Goal: Task Accomplishment & Management: Manage account settings

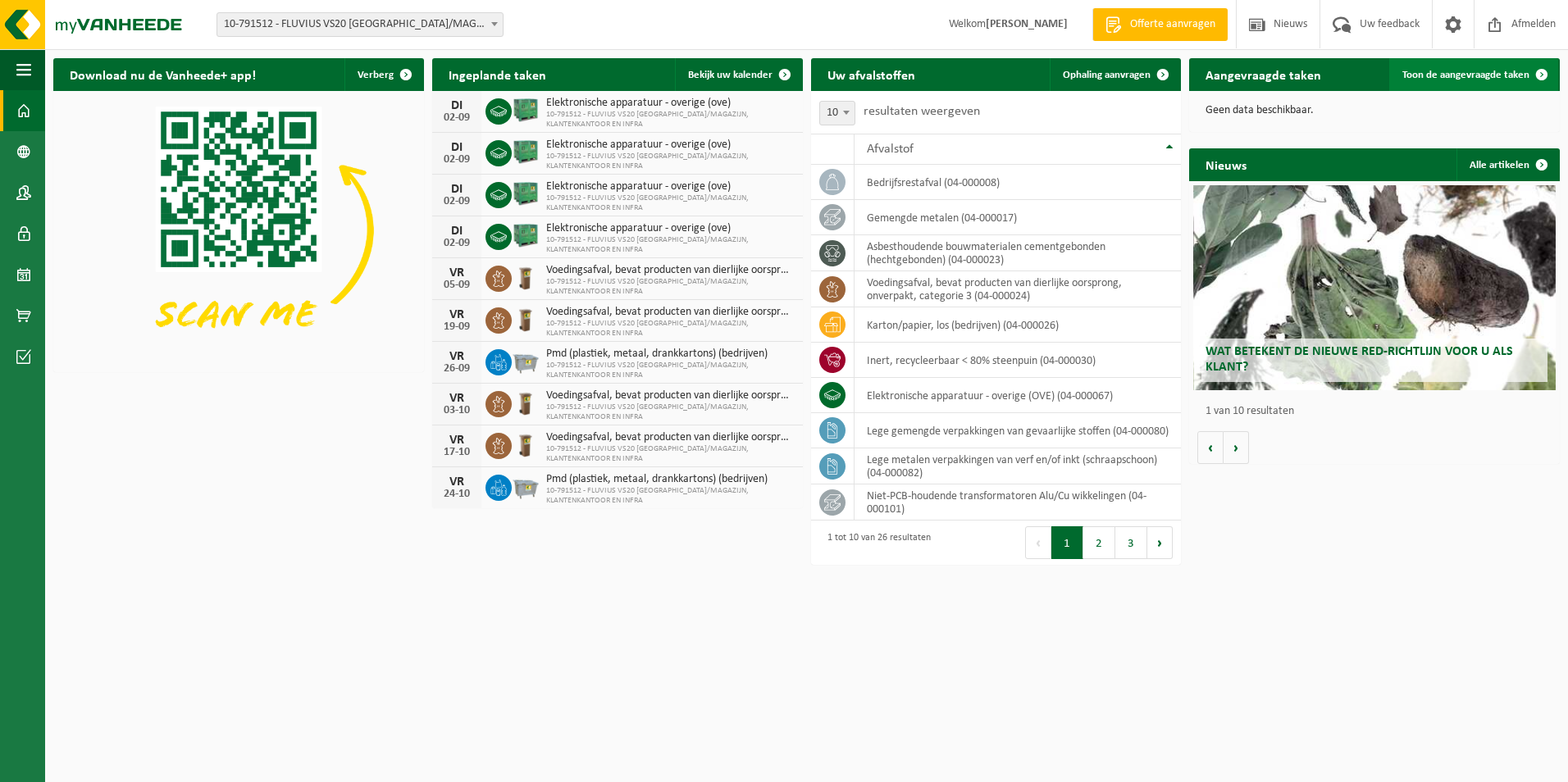
click at [1459, 74] on span "Toon de aangevraagde taken" at bounding box center [1466, 75] width 127 height 11
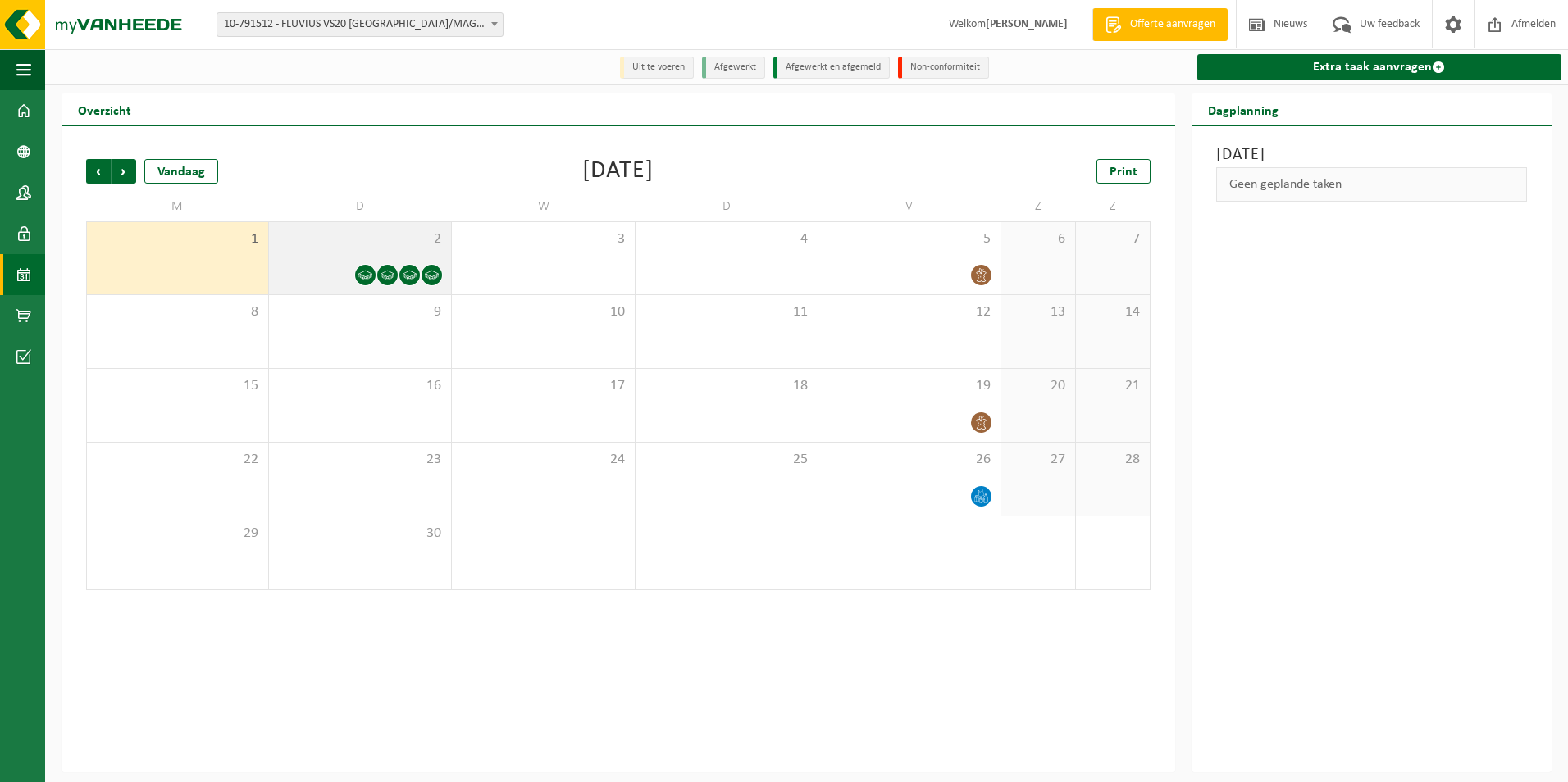
click at [361, 276] on icon at bounding box center [366, 275] width 14 height 9
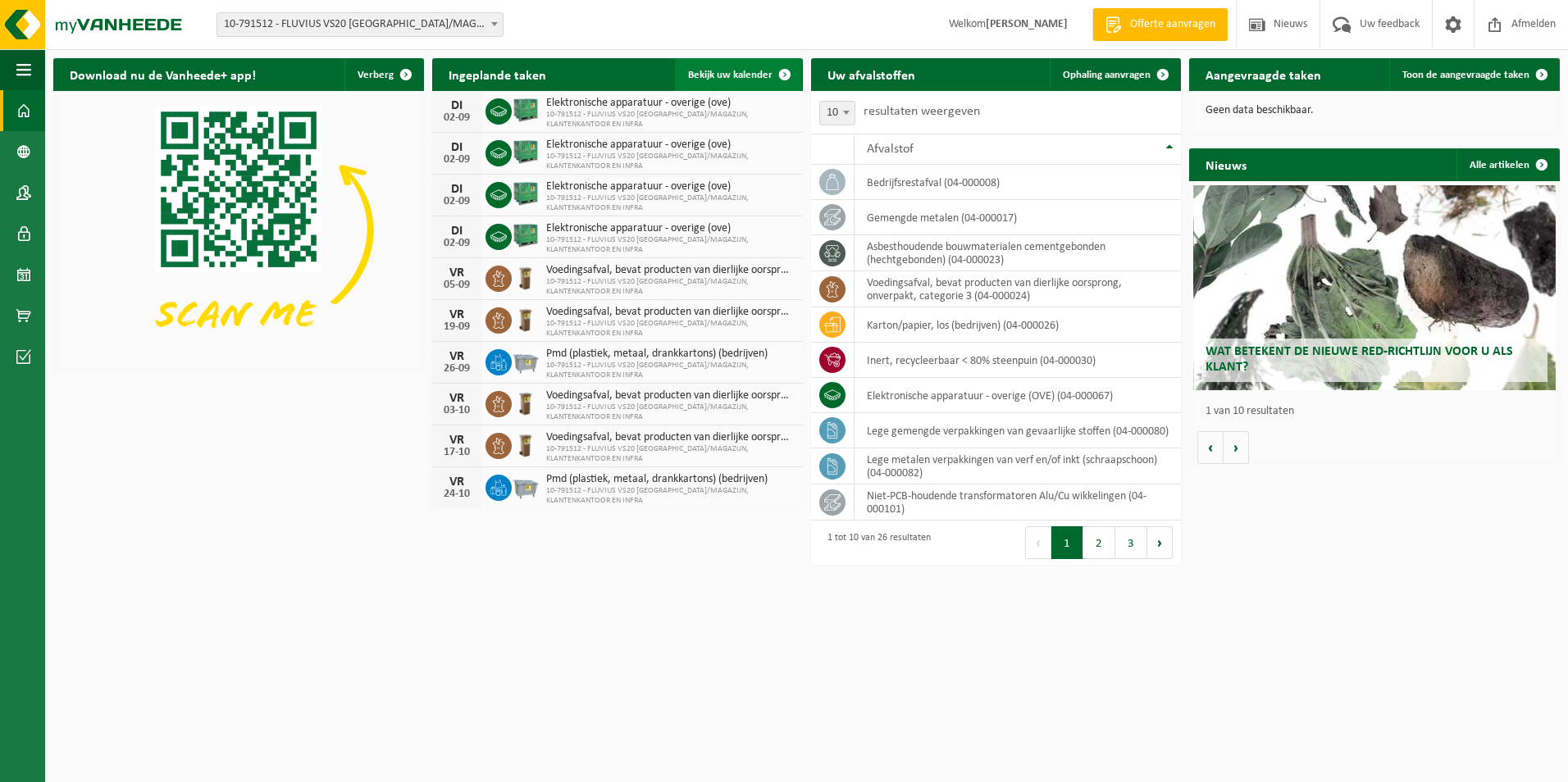
click at [747, 76] on span "Bekijk uw kalender" at bounding box center [731, 75] width 85 height 11
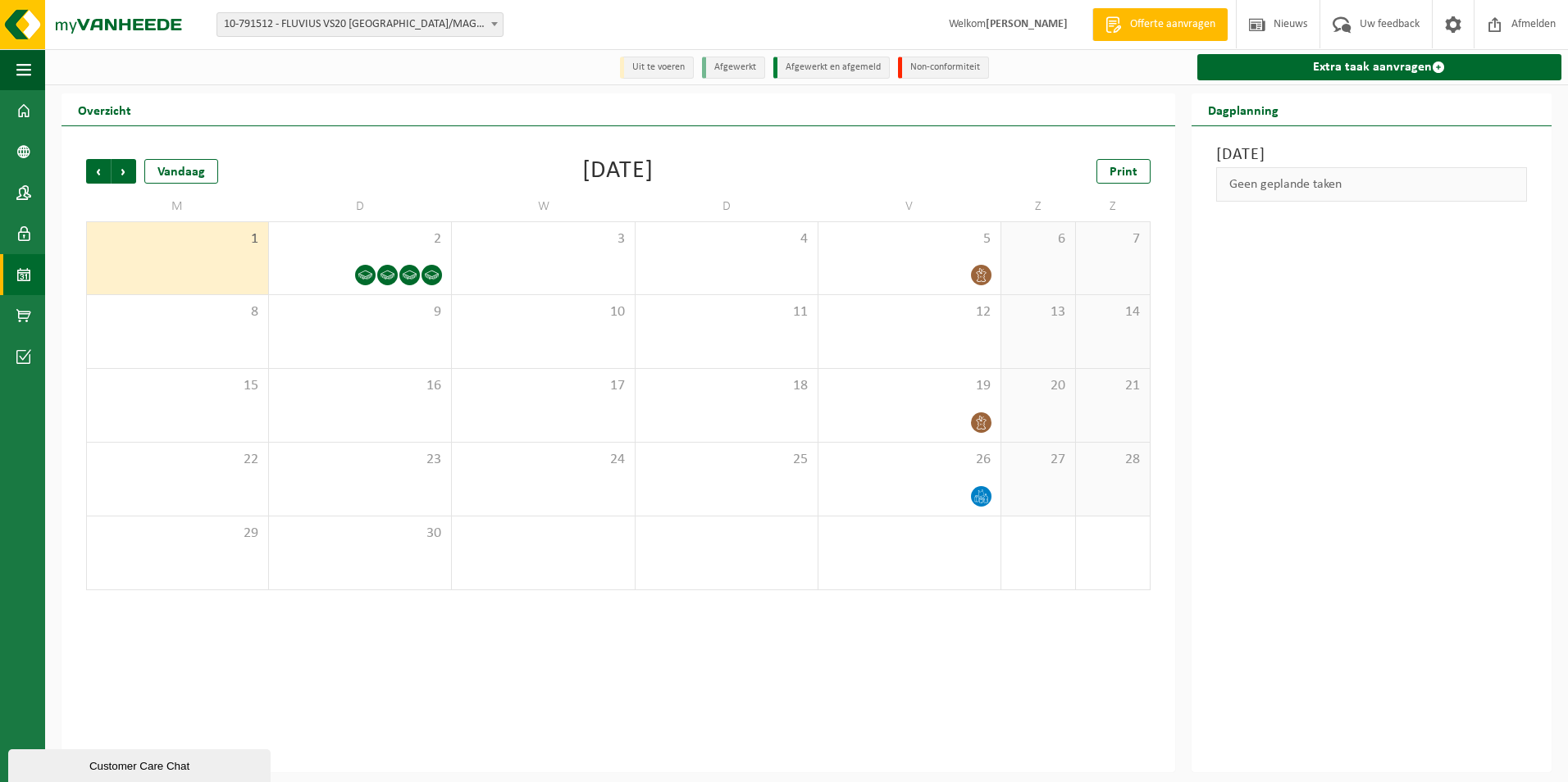
click at [666, 67] on li "Uit te voeren" at bounding box center [658, 67] width 74 height 22
click at [427, 275] on icon at bounding box center [432, 275] width 14 height 14
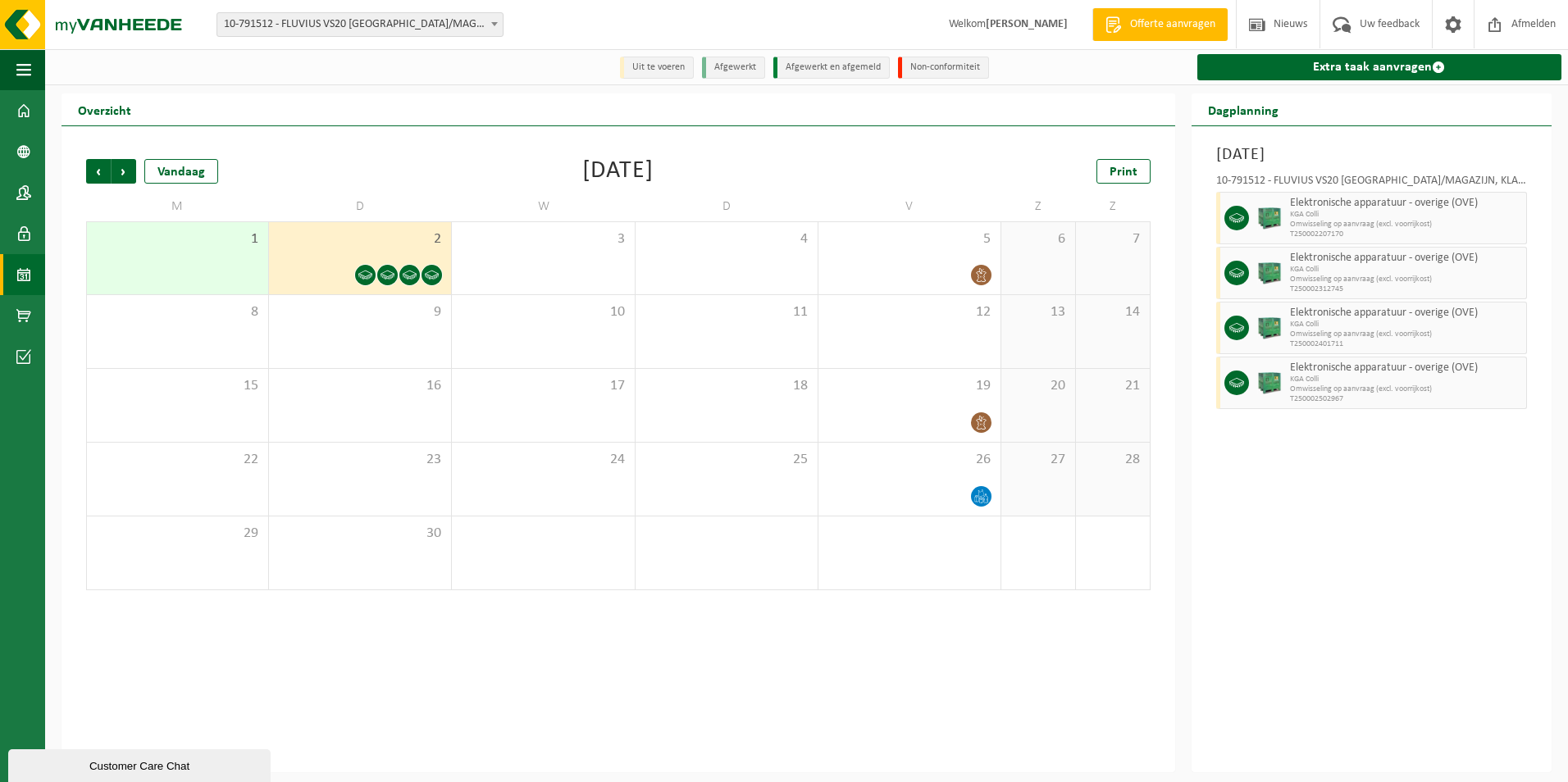
click at [407, 279] on icon at bounding box center [410, 275] width 14 height 9
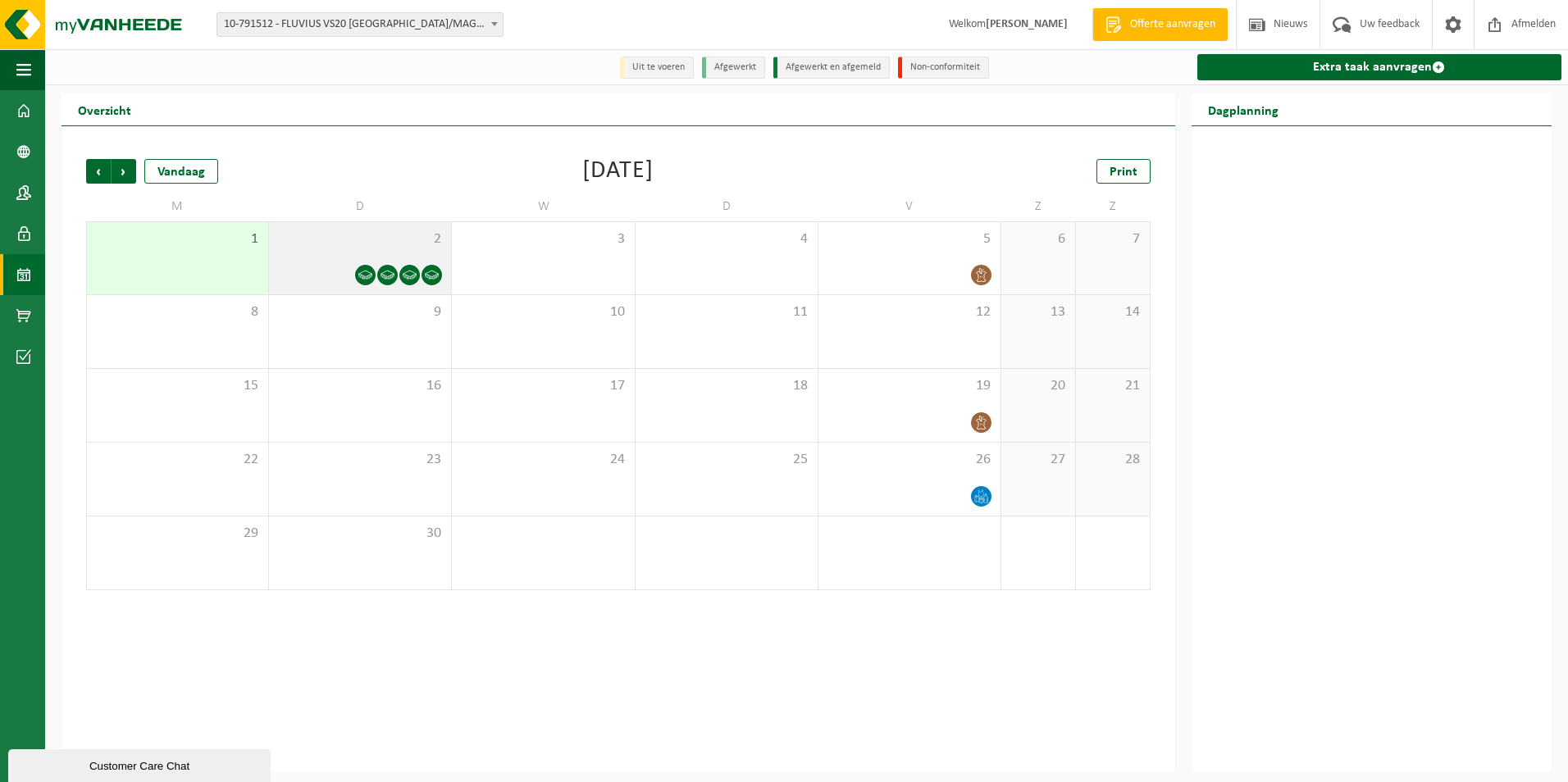
click at [404, 273] on icon at bounding box center [410, 275] width 14 height 14
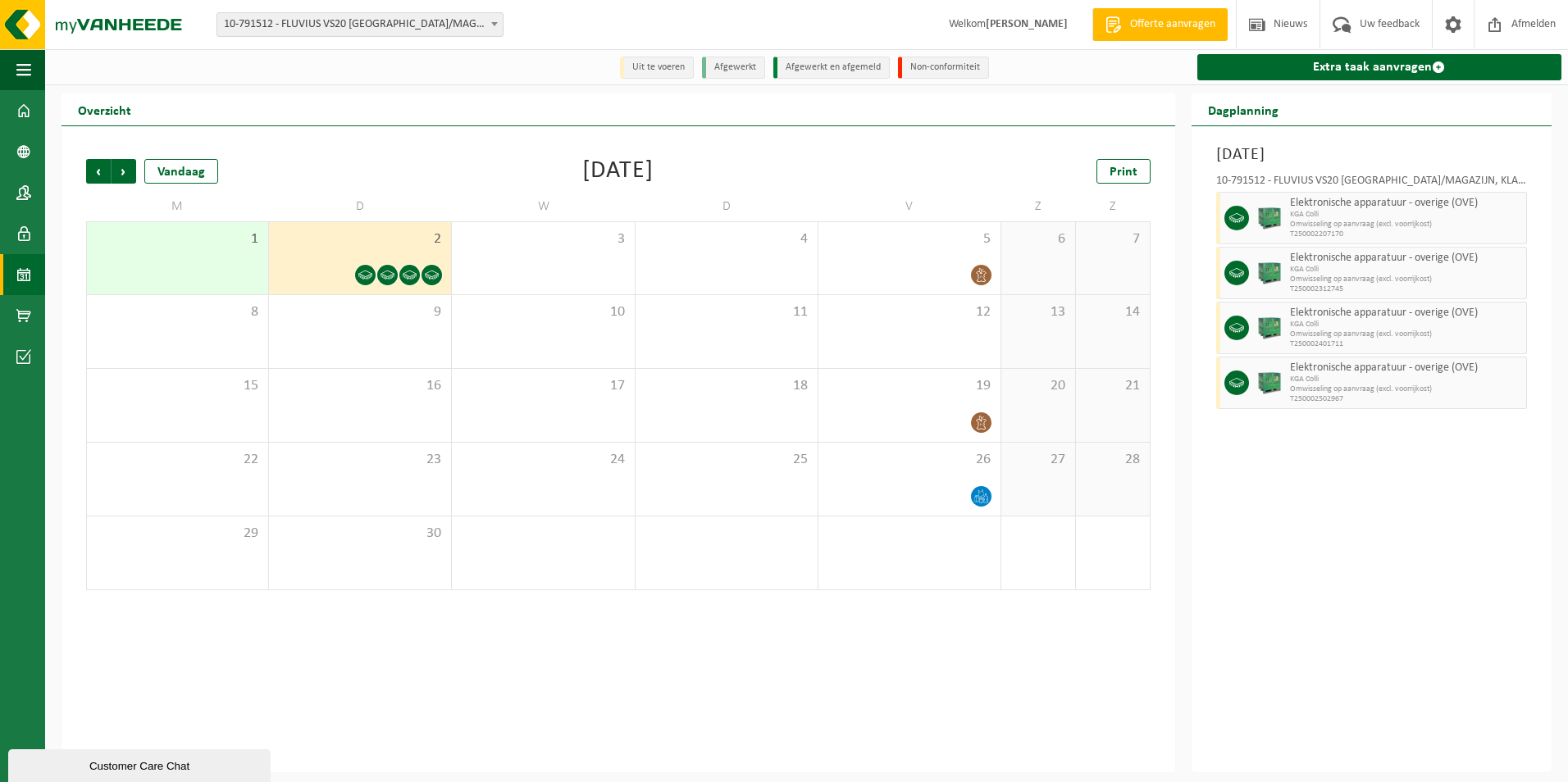
click at [391, 276] on icon at bounding box center [388, 275] width 14 height 14
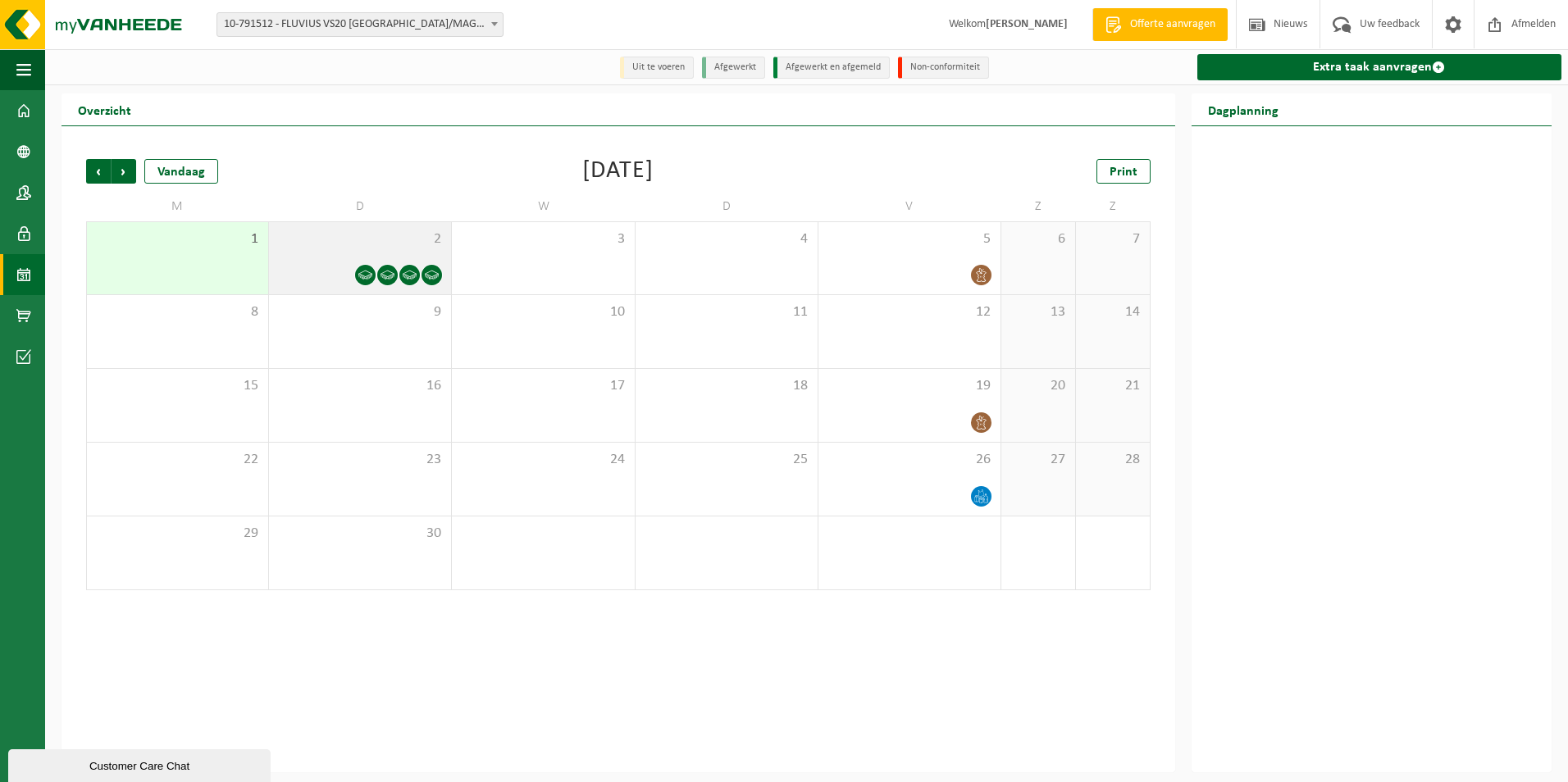
click at [362, 275] on icon at bounding box center [366, 275] width 14 height 14
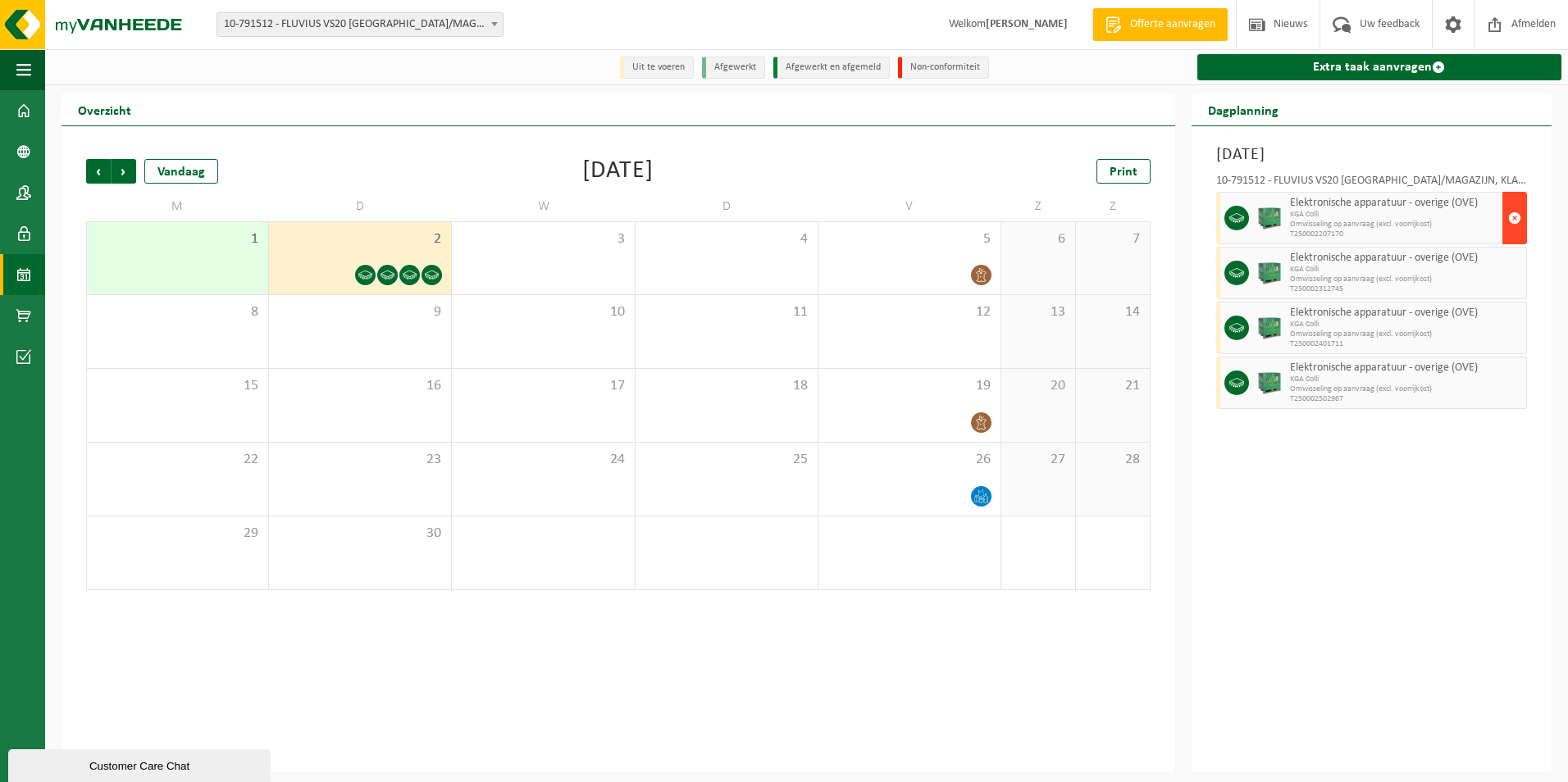
click at [1514, 219] on span "button" at bounding box center [1515, 217] width 13 height 33
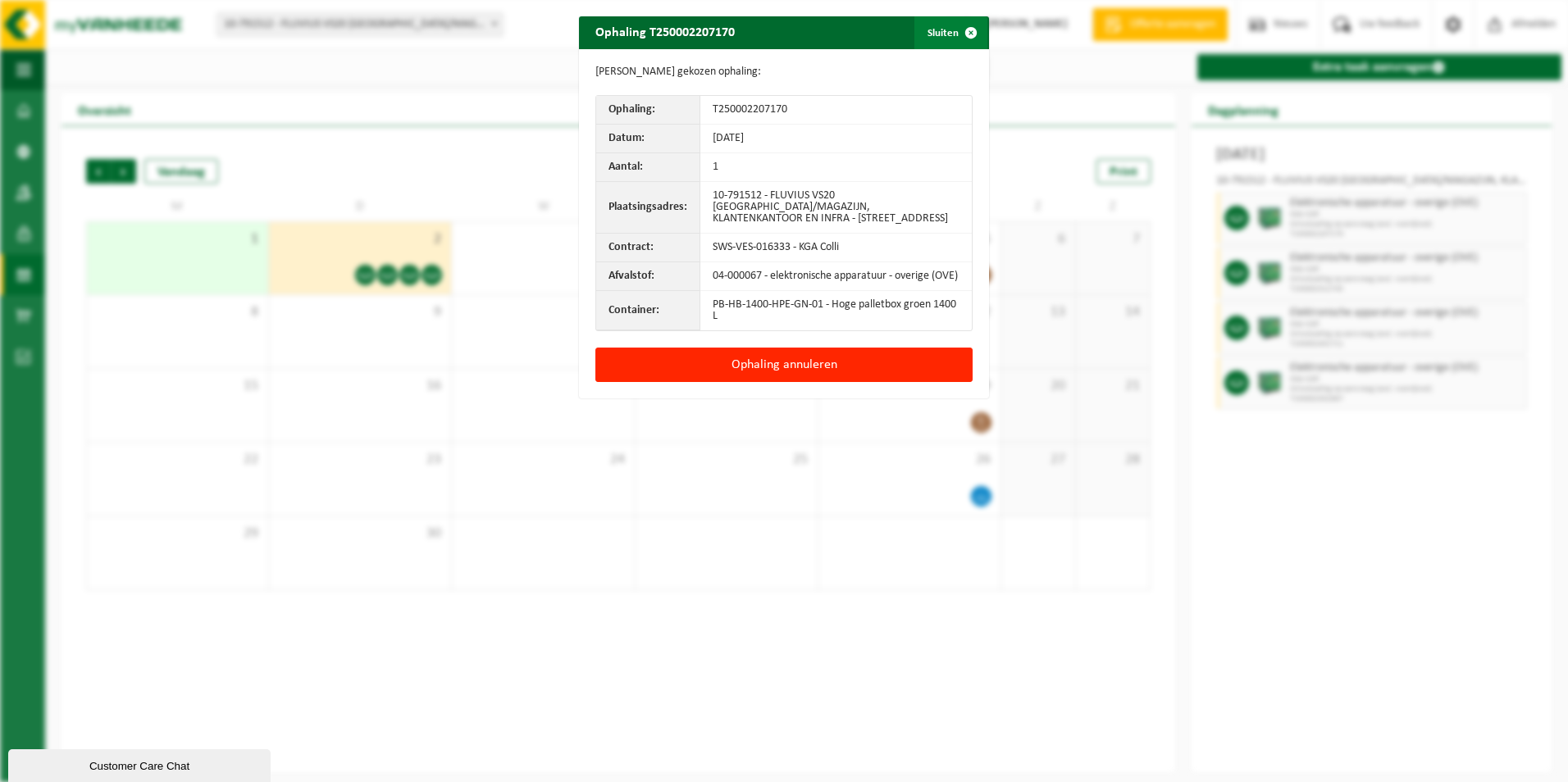
click at [965, 29] on span "button" at bounding box center [970, 33] width 33 height 33
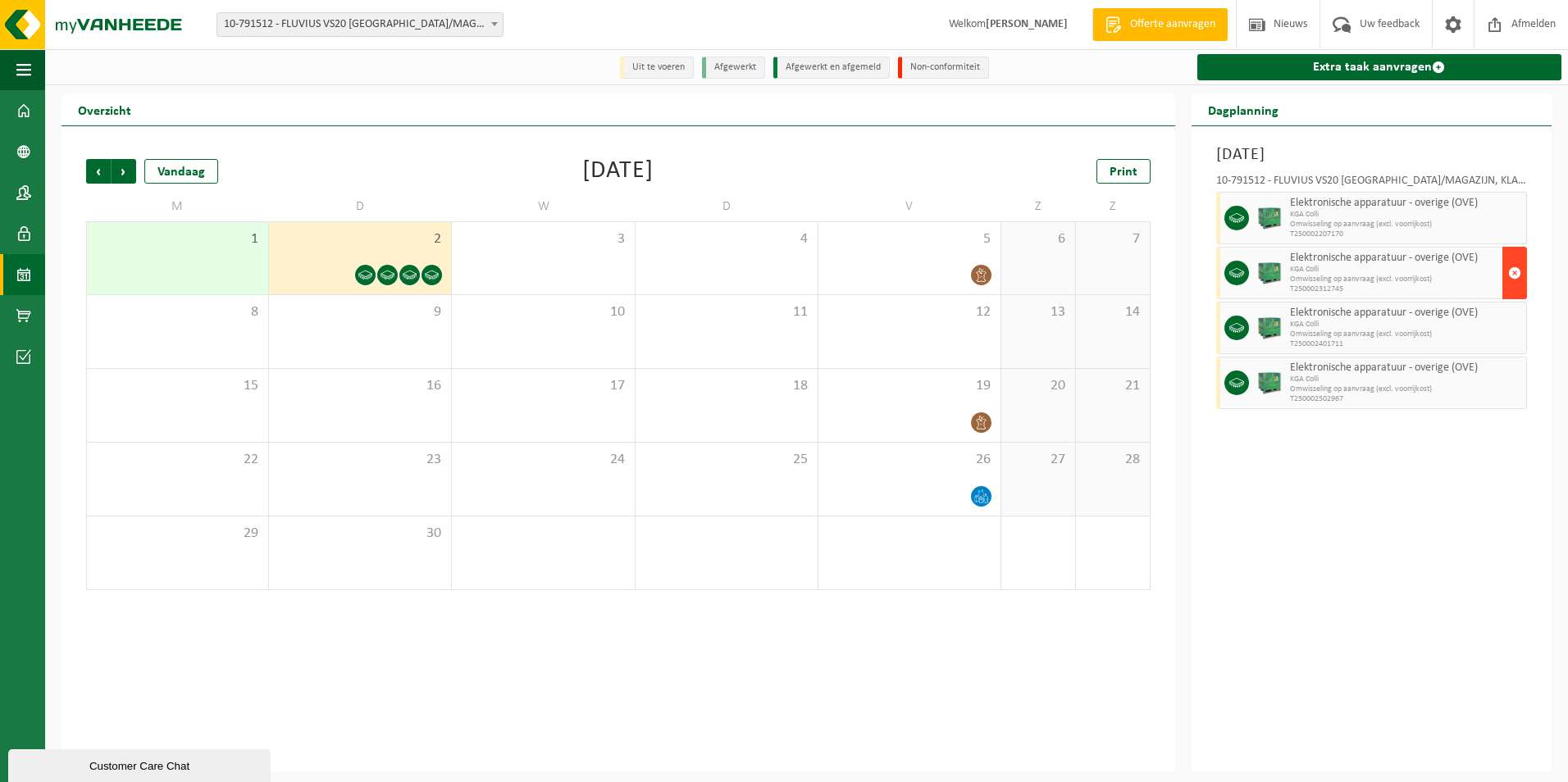
click at [1519, 276] on span "button" at bounding box center [1515, 272] width 13 height 33
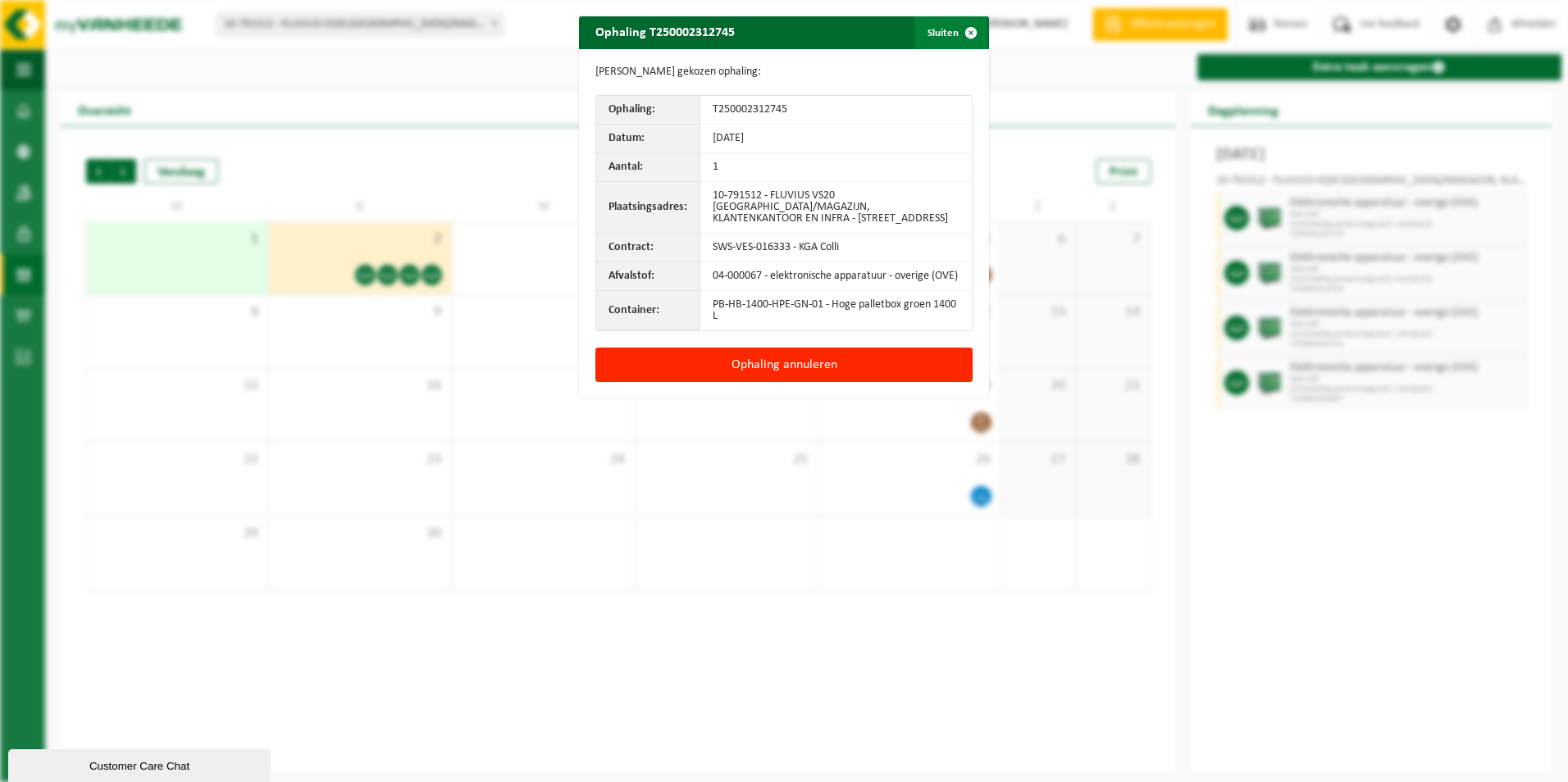
click at [963, 32] on span "button" at bounding box center [970, 33] width 33 height 33
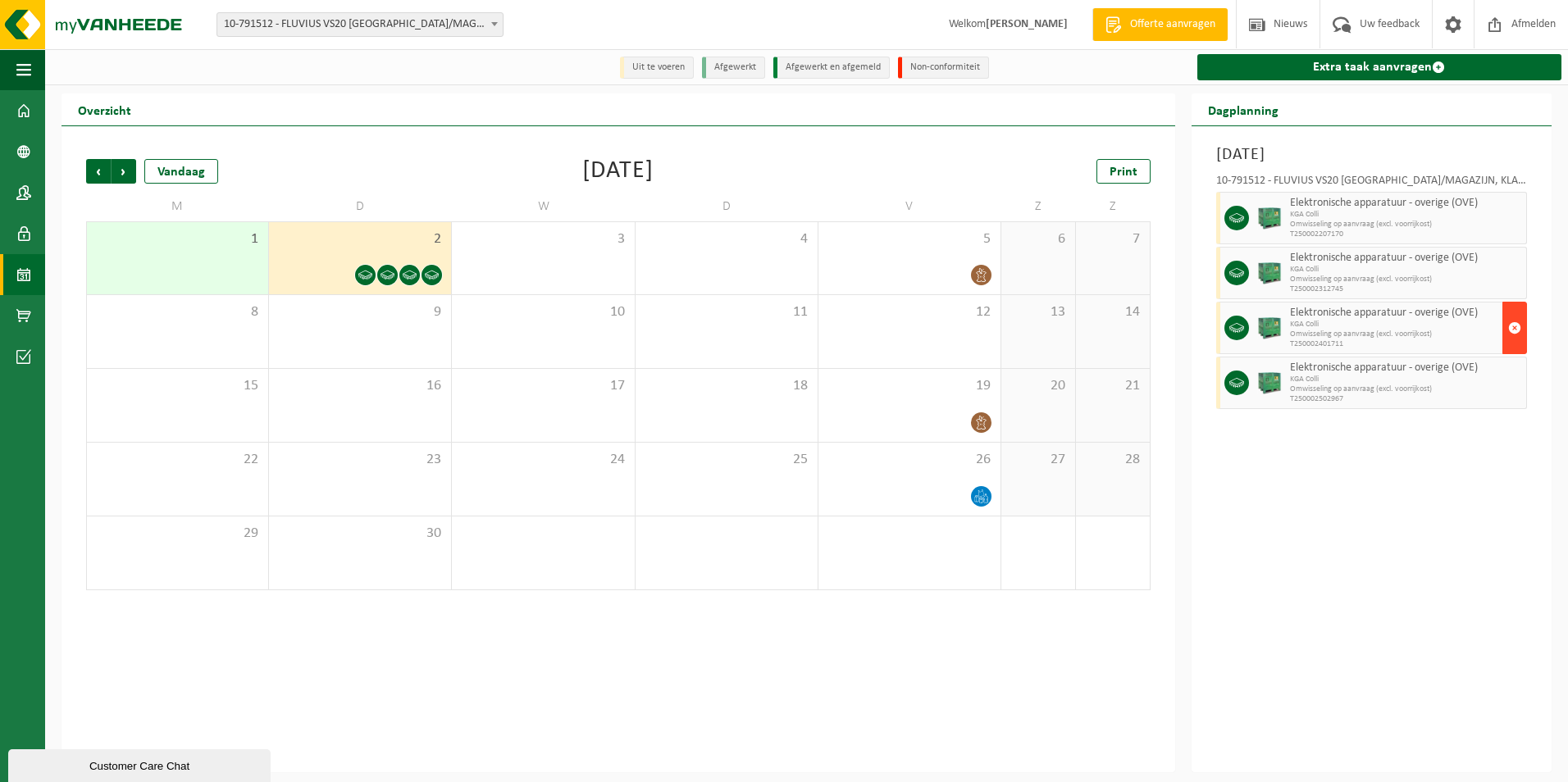
click at [1516, 336] on span "button" at bounding box center [1515, 328] width 13 height 33
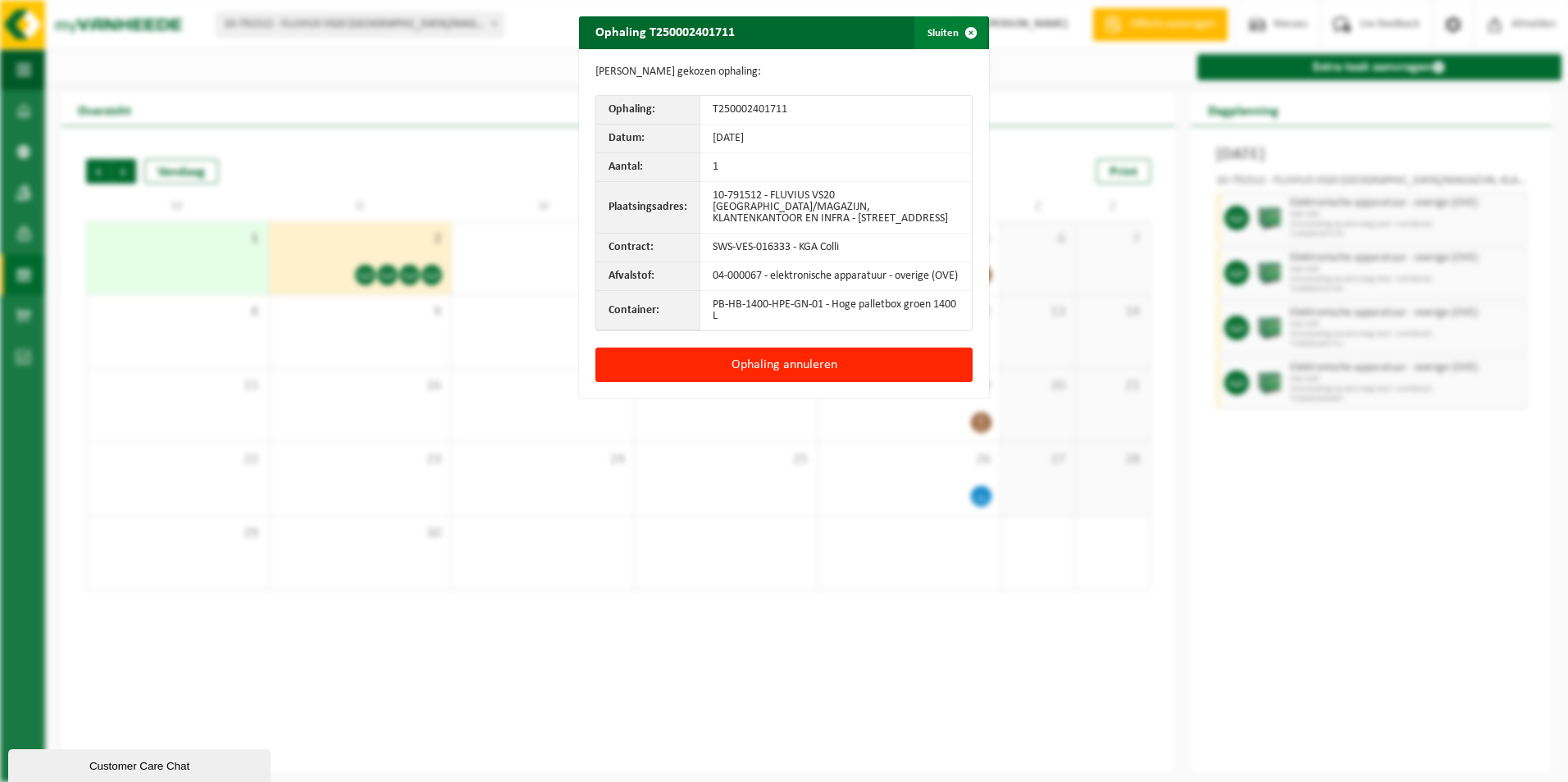
click at [964, 27] on span "button" at bounding box center [970, 33] width 33 height 33
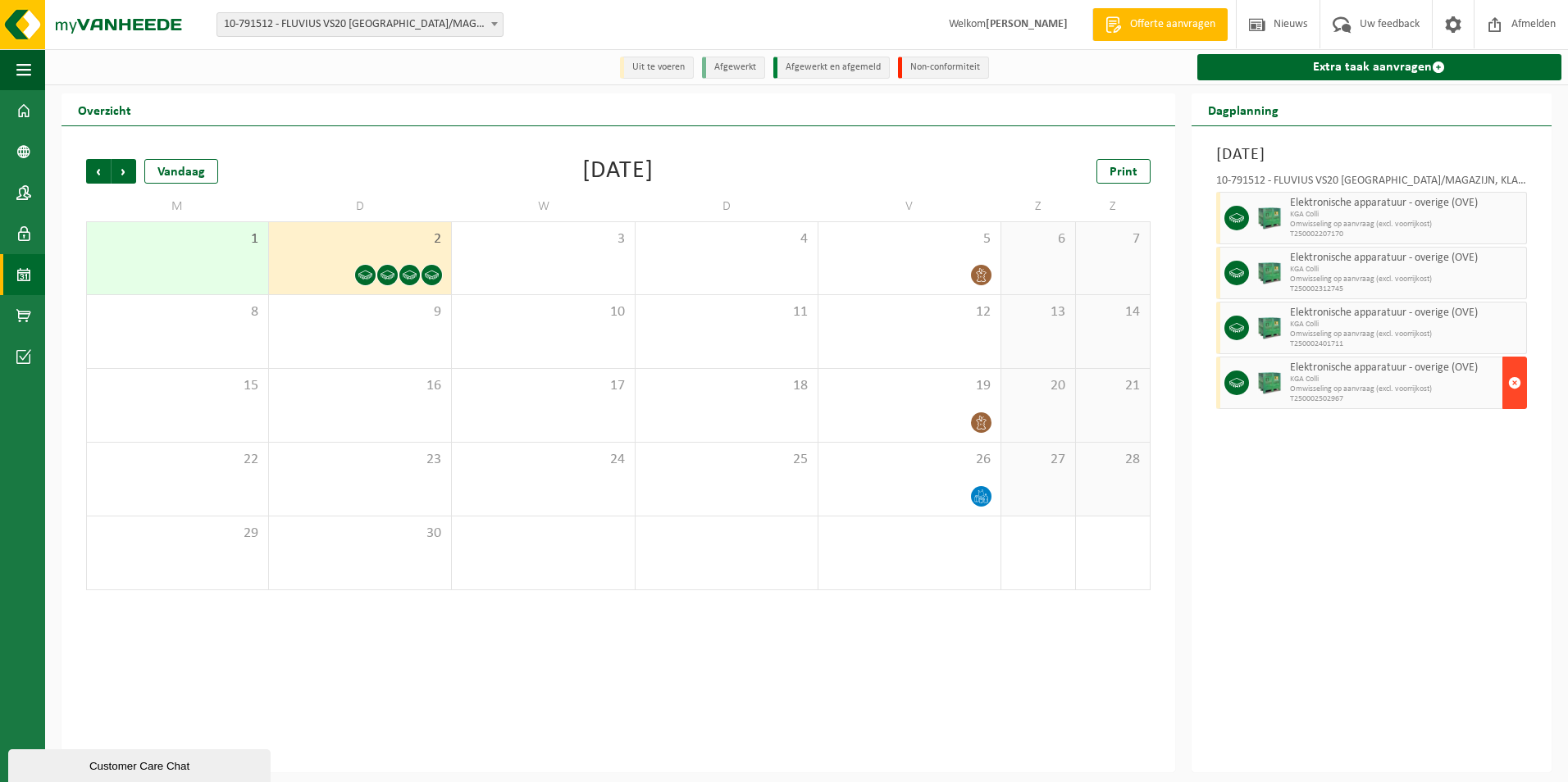
click at [1514, 393] on span "button" at bounding box center [1515, 383] width 13 height 33
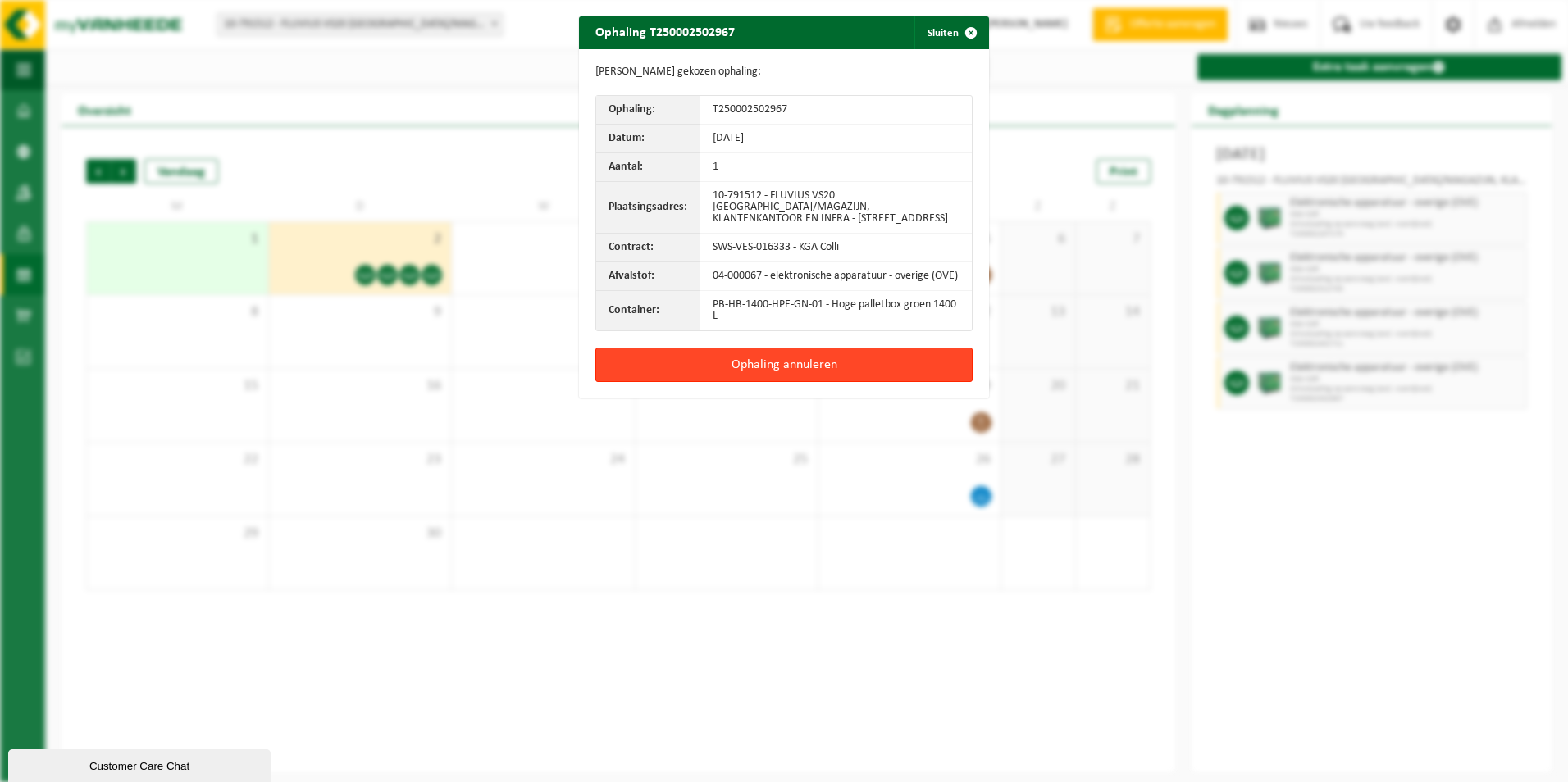
click at [745, 361] on button "Ophaling annuleren" at bounding box center [784, 364] width 377 height 34
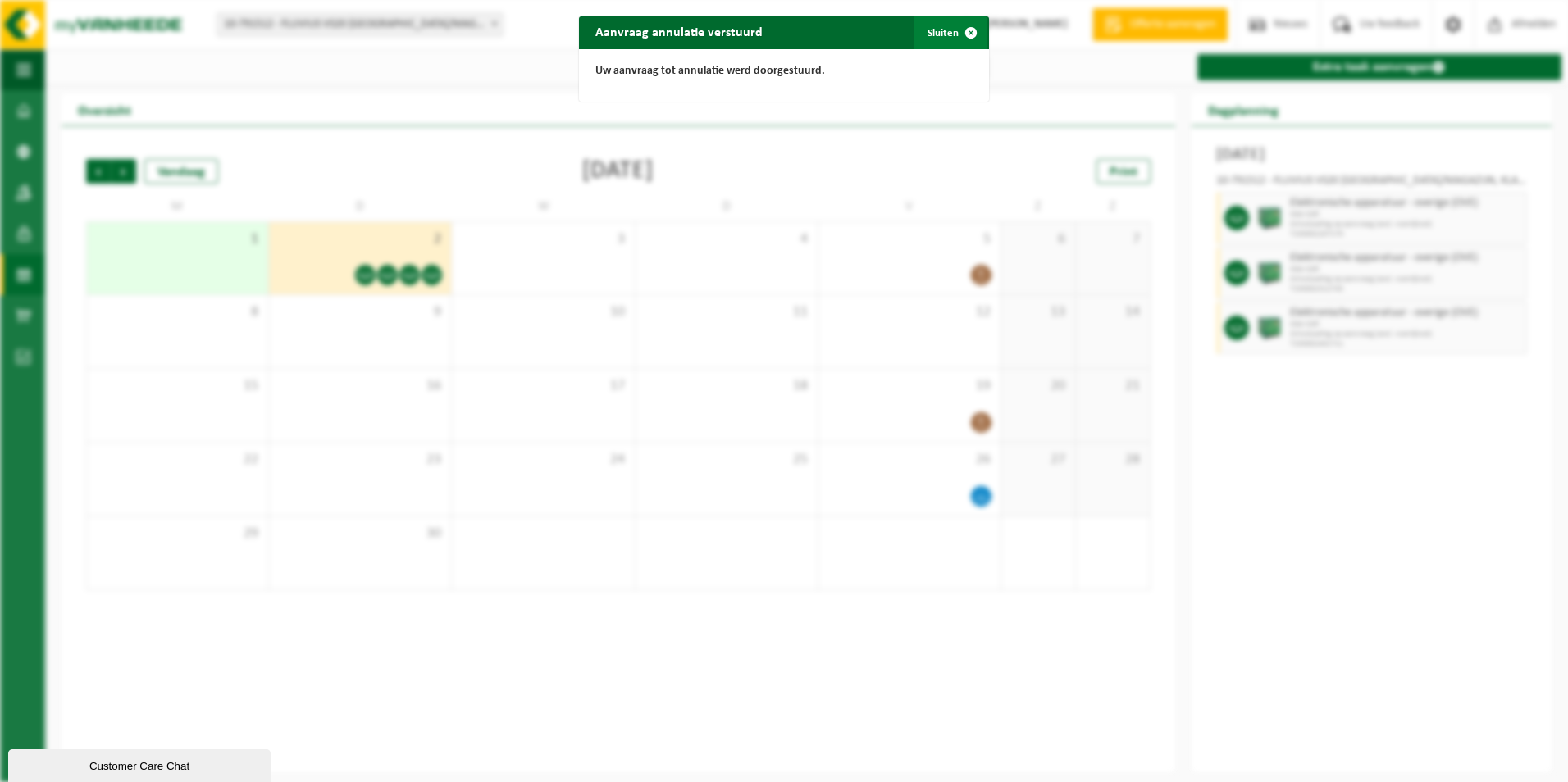
click at [960, 33] on span "button" at bounding box center [970, 33] width 33 height 33
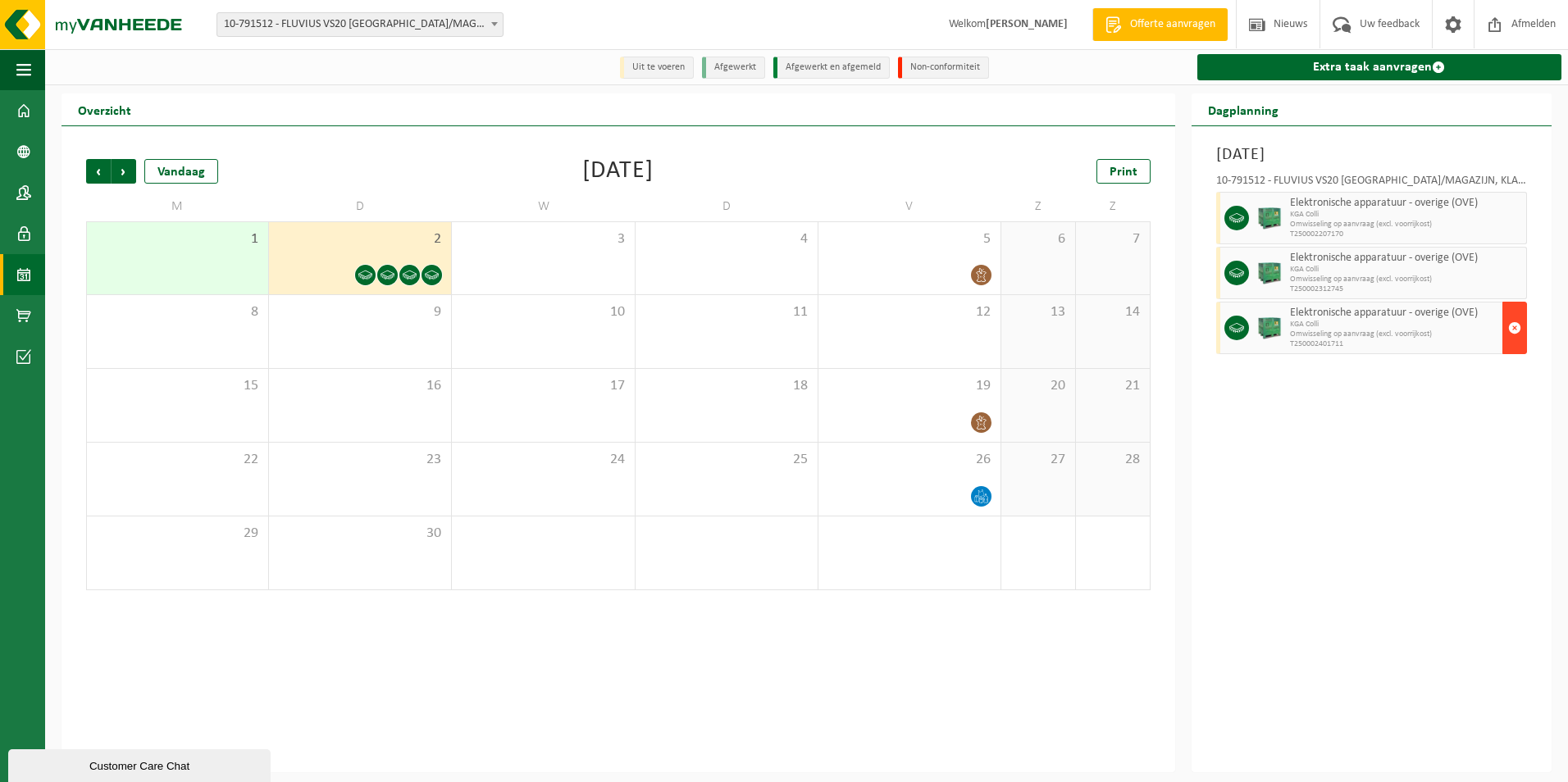
click at [1511, 329] on span "button" at bounding box center [1515, 328] width 13 height 33
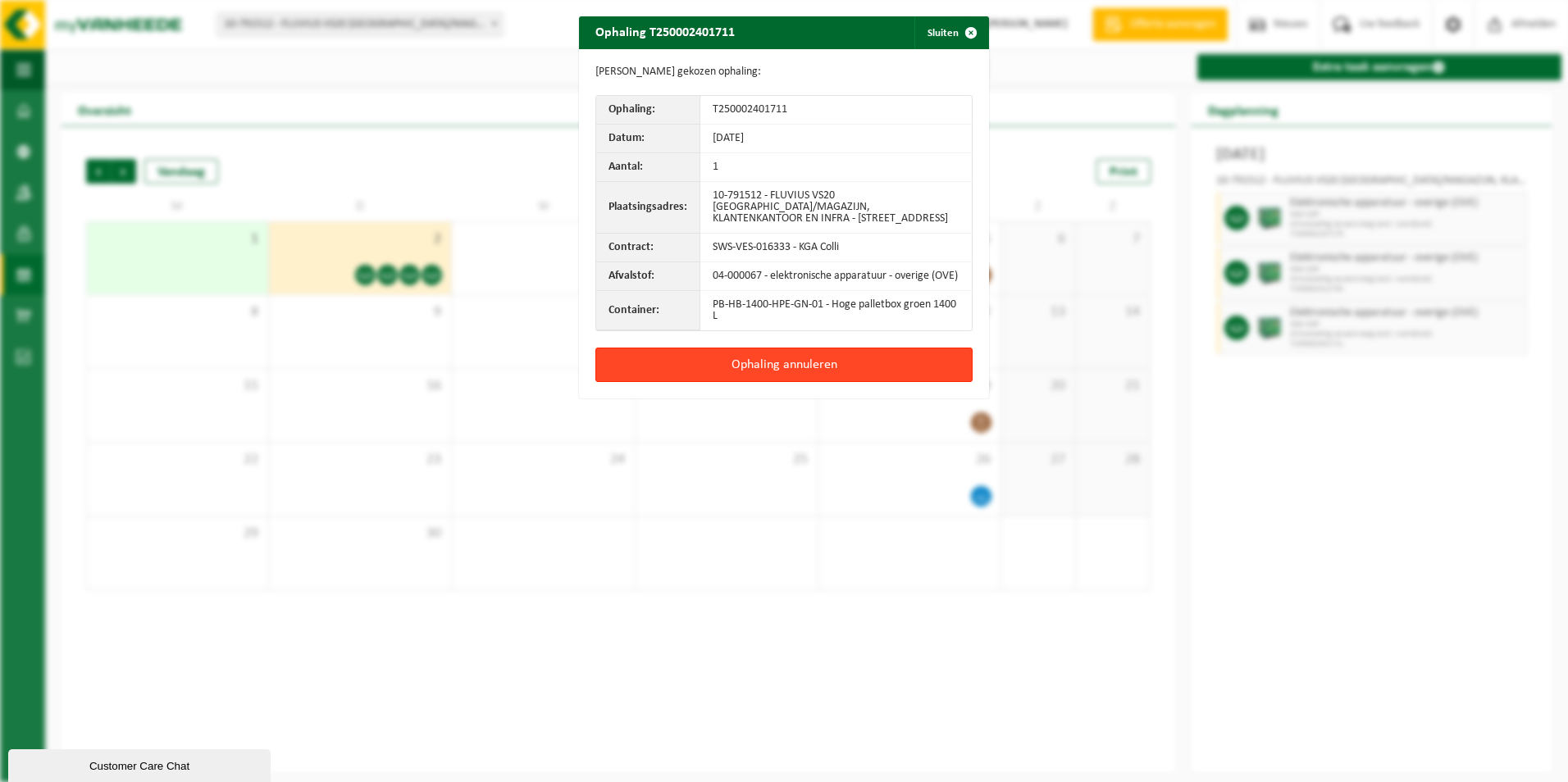
click at [810, 366] on button "Ophaling annuleren" at bounding box center [784, 364] width 377 height 34
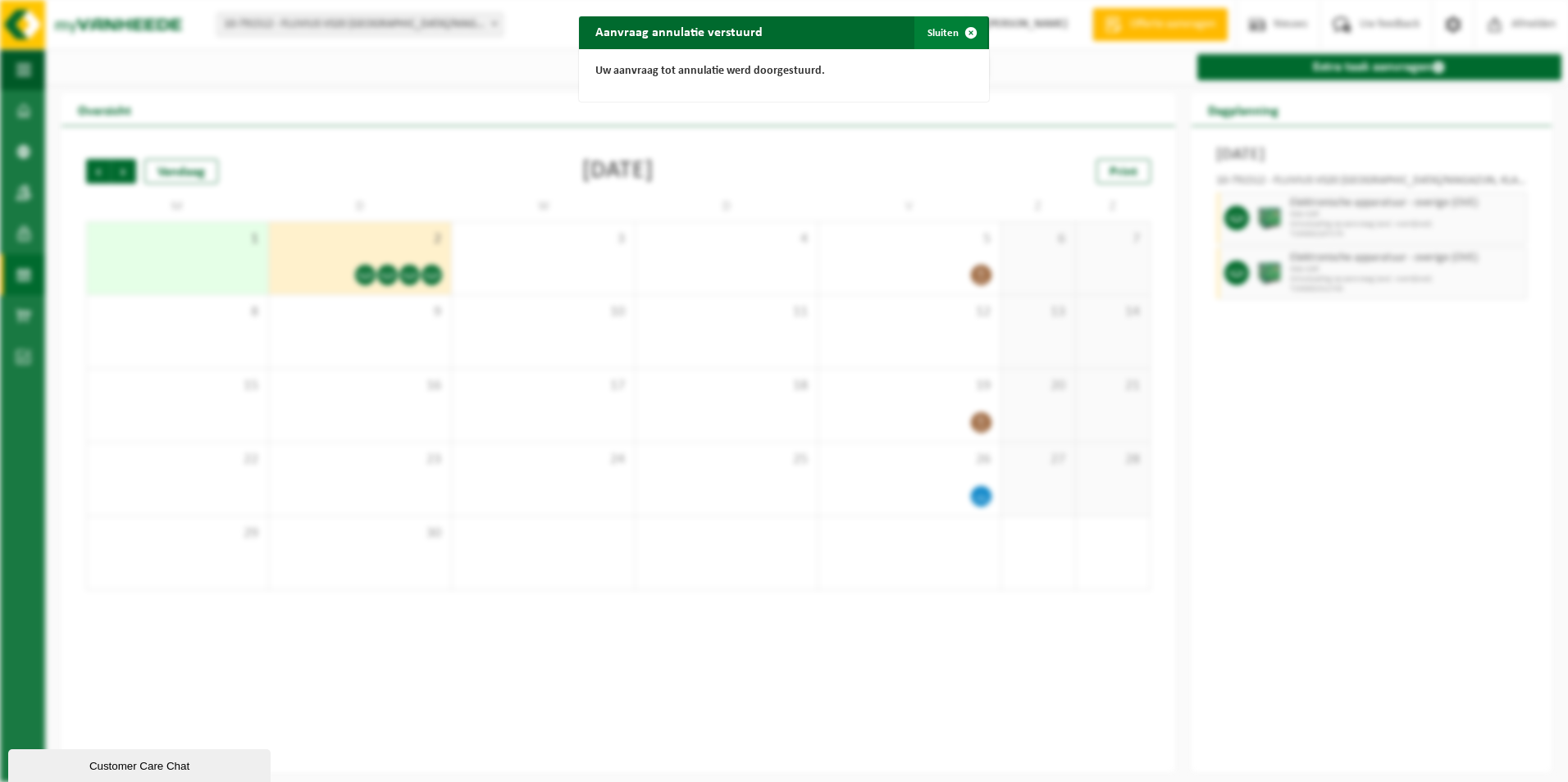
click at [955, 27] on span "button" at bounding box center [970, 33] width 33 height 33
